Goal: Find specific page/section: Find specific page/section

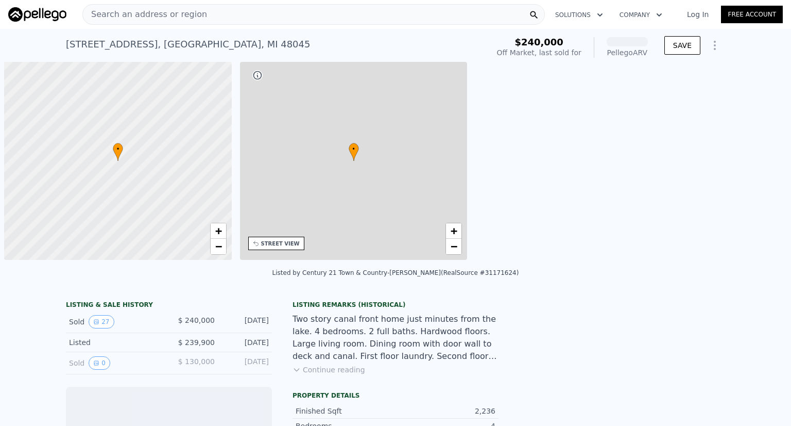
scroll to position [0, 4]
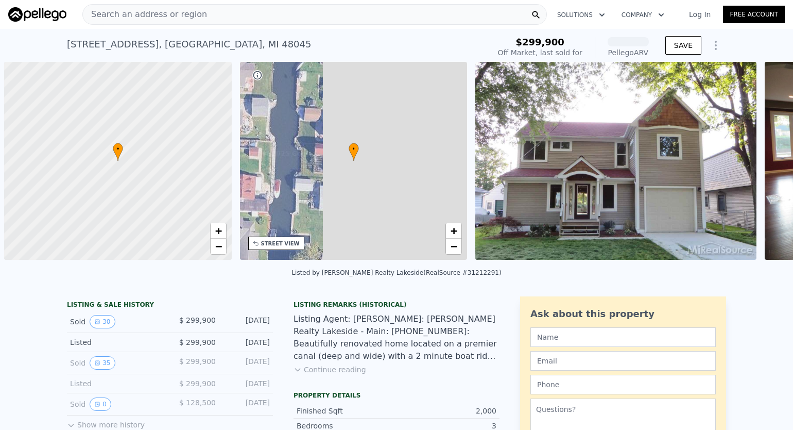
scroll to position [0, 4]
